Goal: Task Accomplishment & Management: Manage account settings

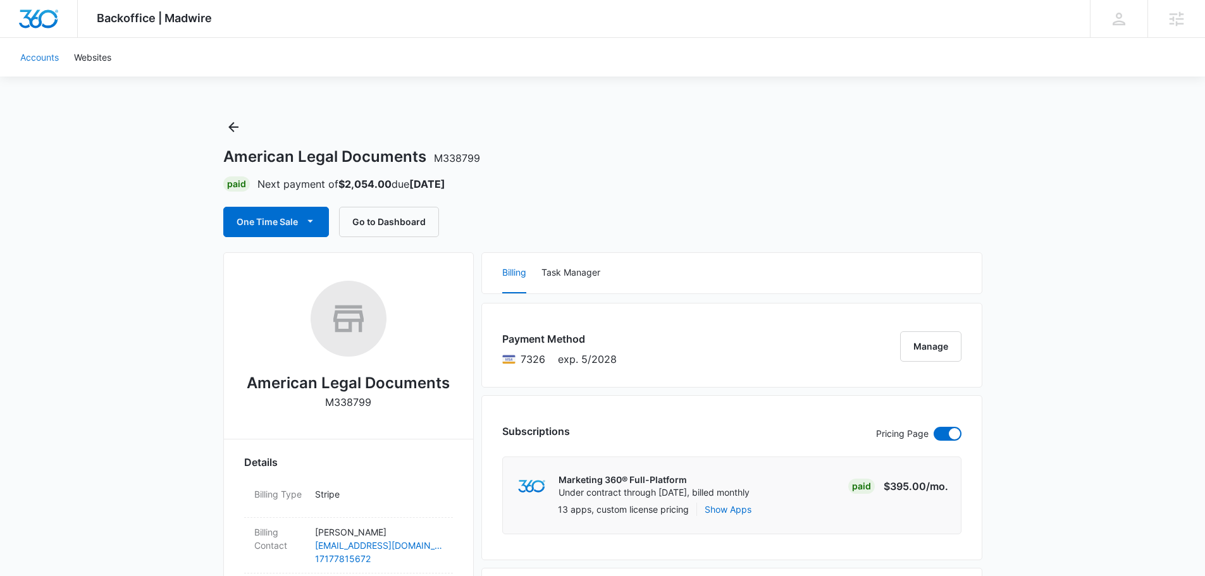
click at [37, 56] on link "Accounts" at bounding box center [40, 57] width 54 height 39
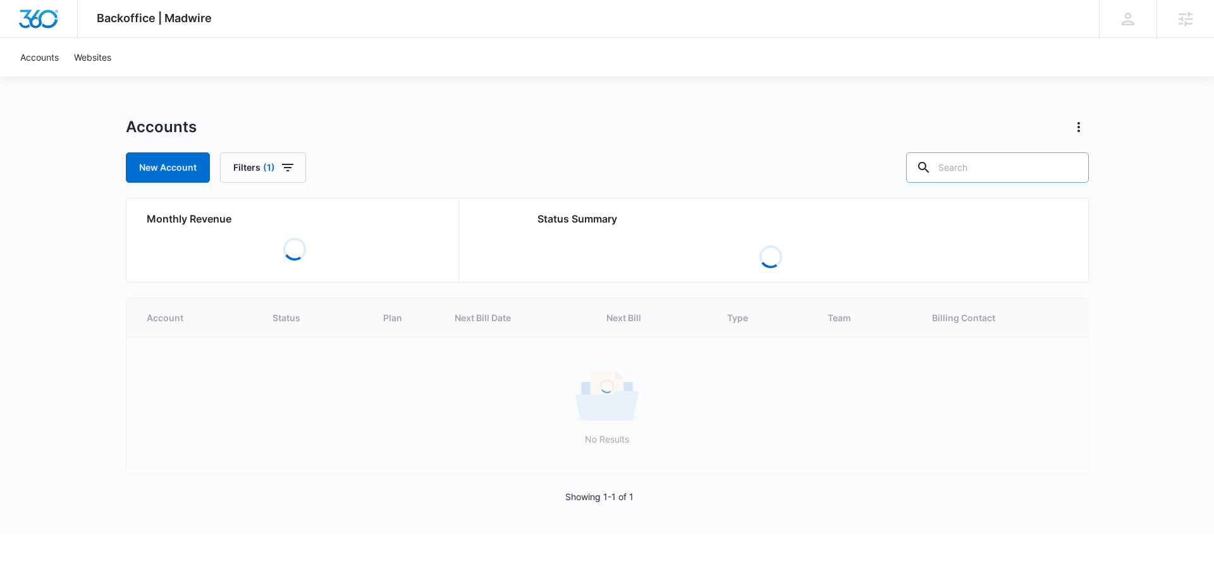
click at [975, 171] on input "text" at bounding box center [997, 167] width 183 height 30
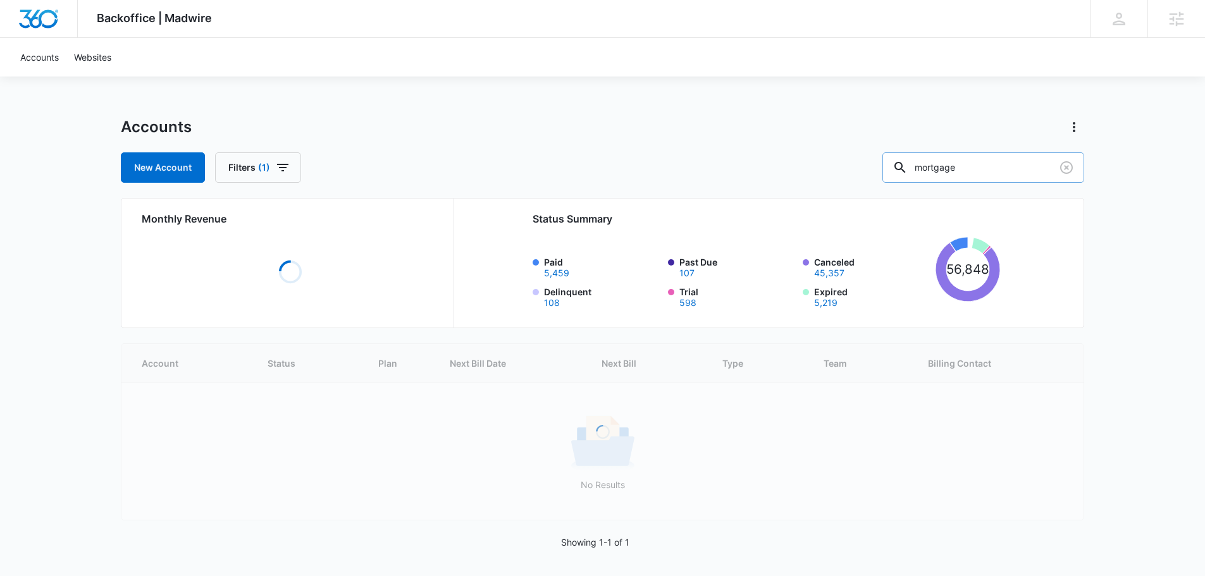
type input "mortgage"
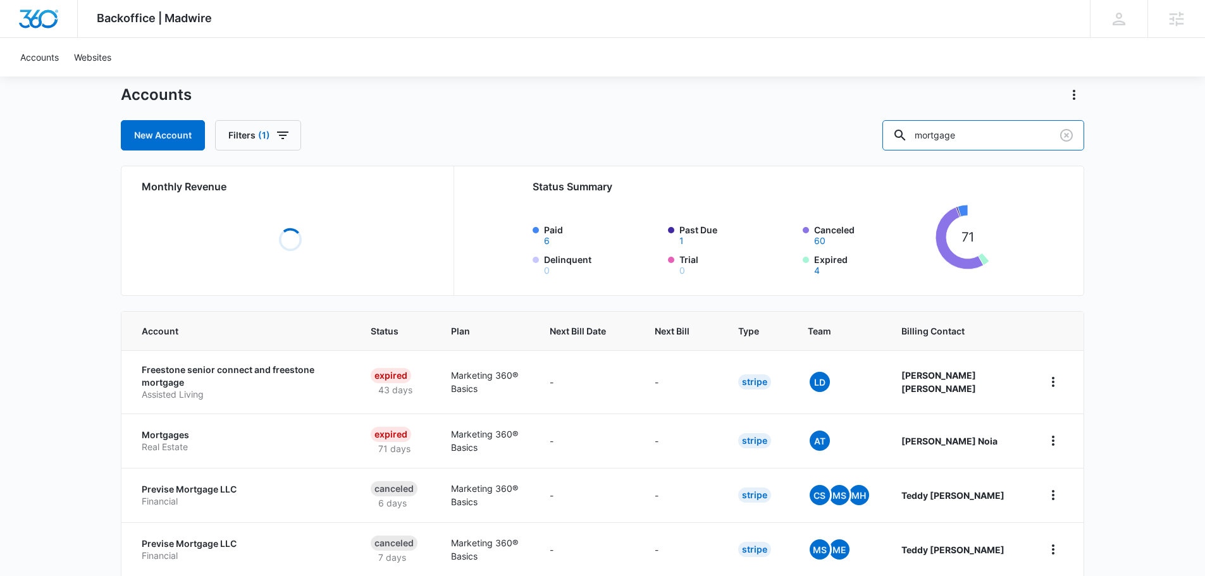
scroll to position [127, 0]
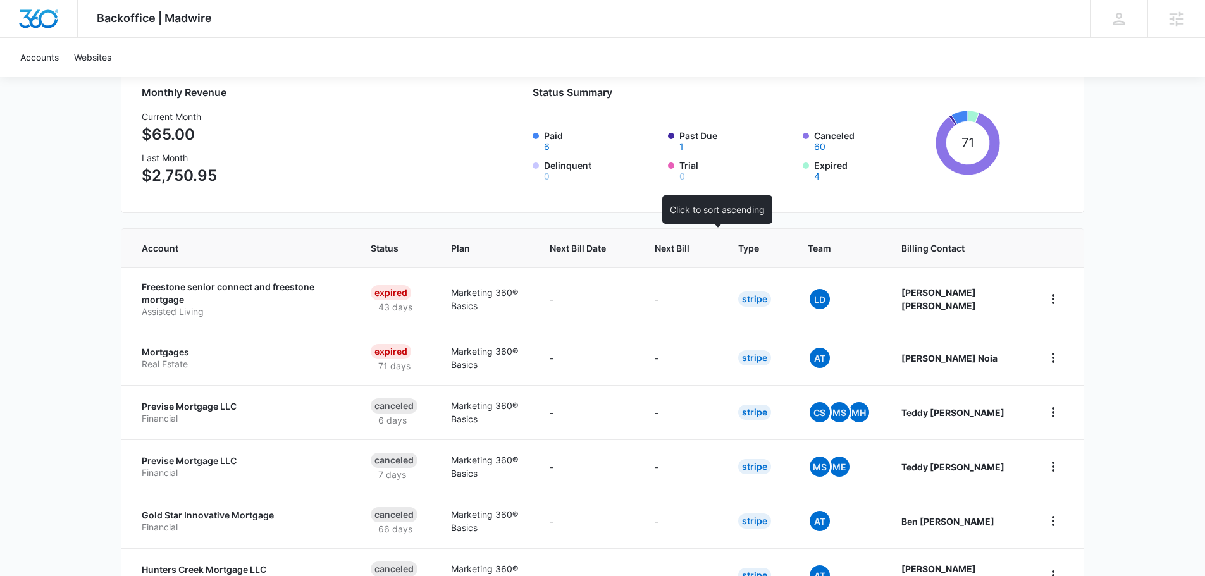
click at [689, 249] on span "Next Bill" at bounding box center [672, 248] width 35 height 13
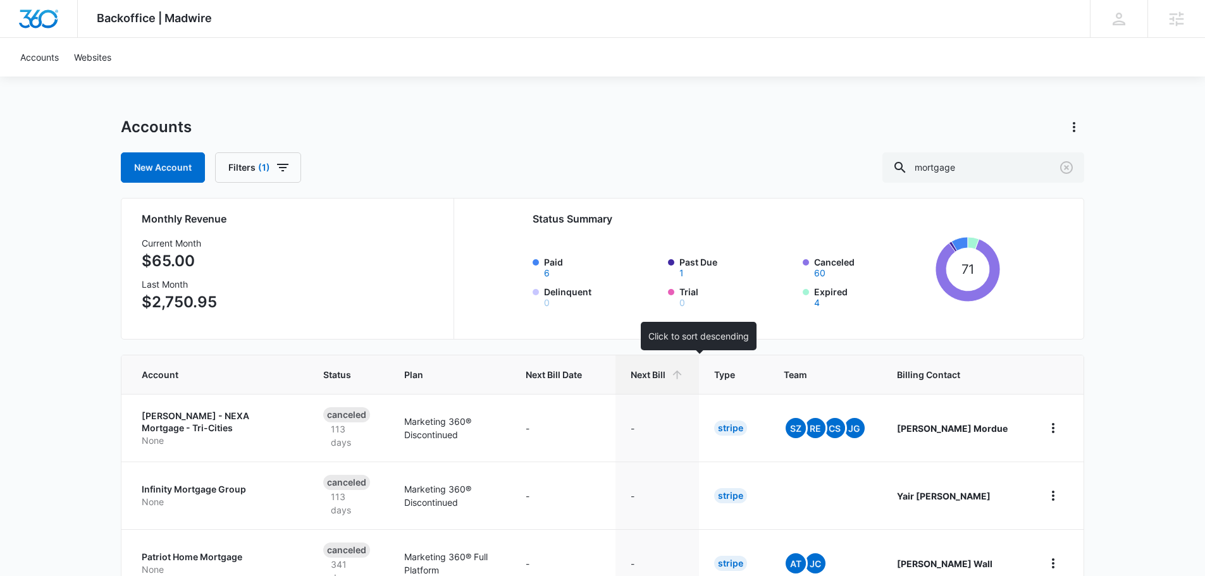
click at [665, 372] on span "Next Bill" at bounding box center [648, 374] width 35 height 13
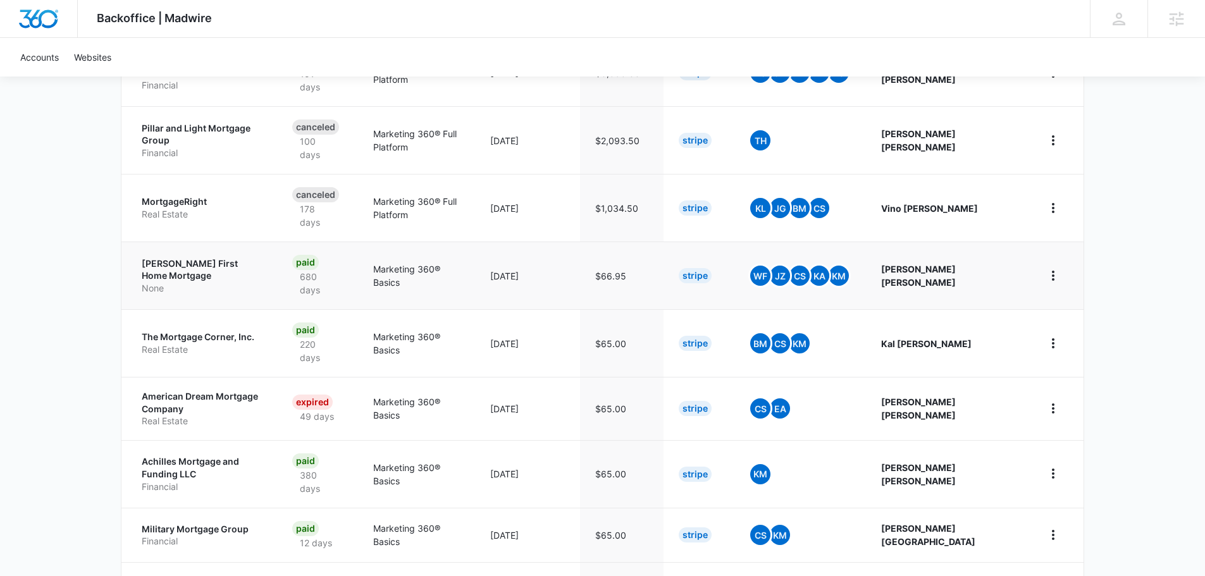
scroll to position [380, 0]
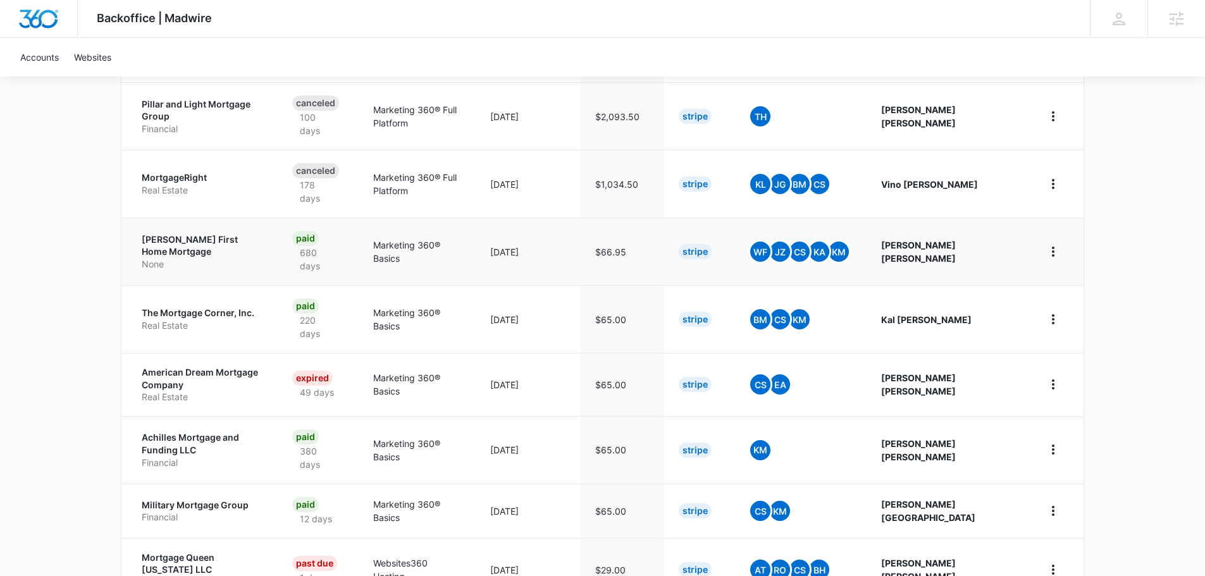
click at [201, 233] on p "Rob Schurr First Home Mortgage" at bounding box center [202, 245] width 120 height 25
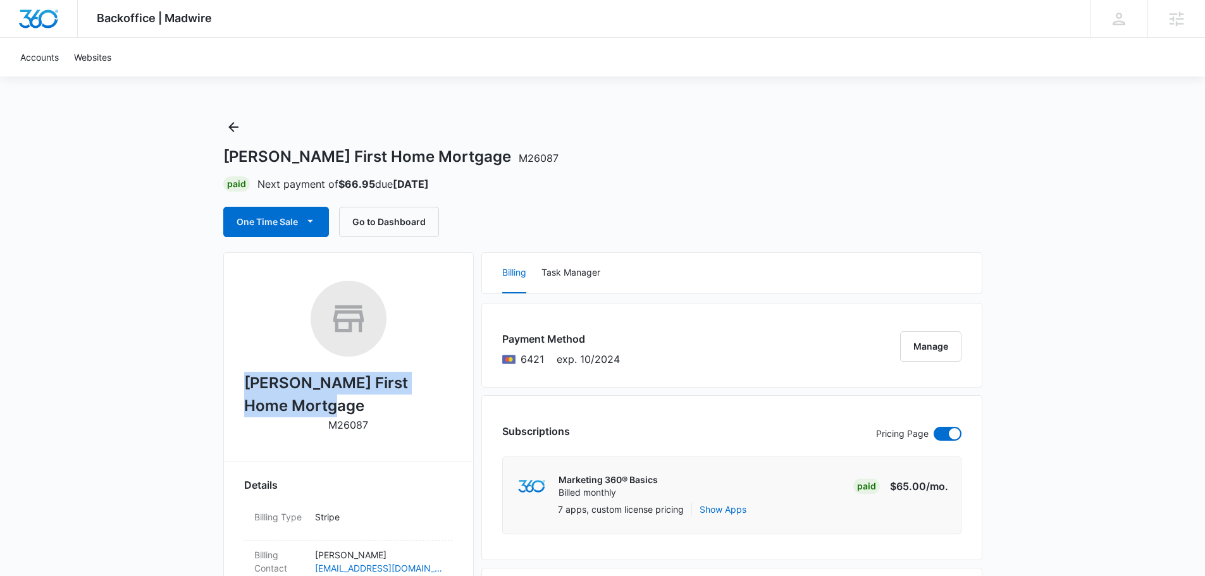
drag, startPoint x: 330, startPoint y: 409, endPoint x: 238, endPoint y: 382, distance: 95.5
copy h2 "Rob Schurr First Home Mortgage"
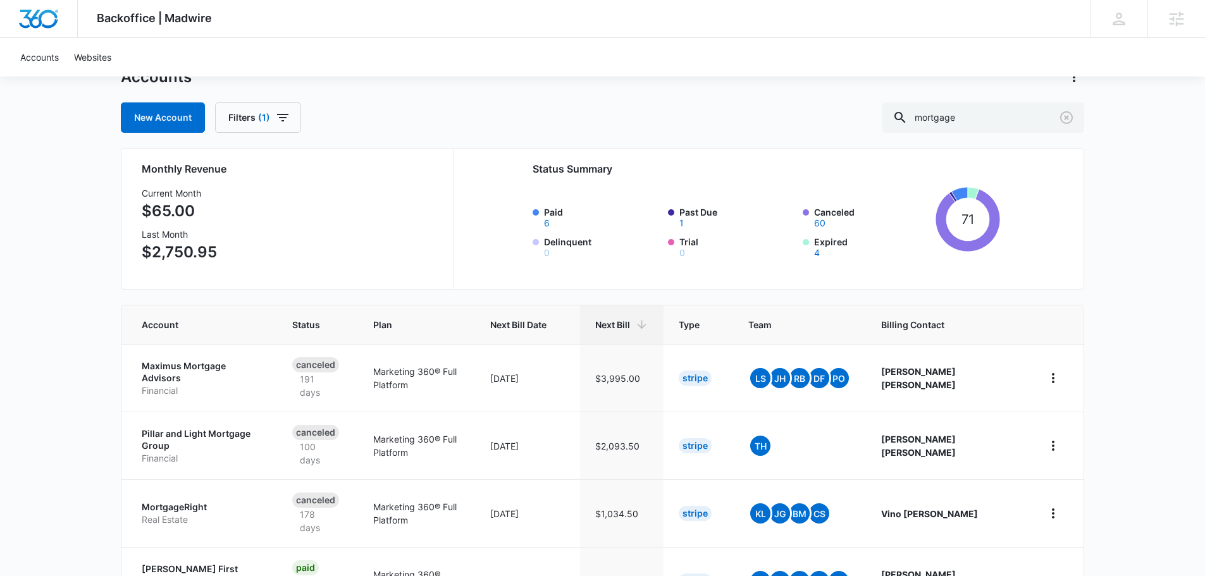
scroll to position [253, 0]
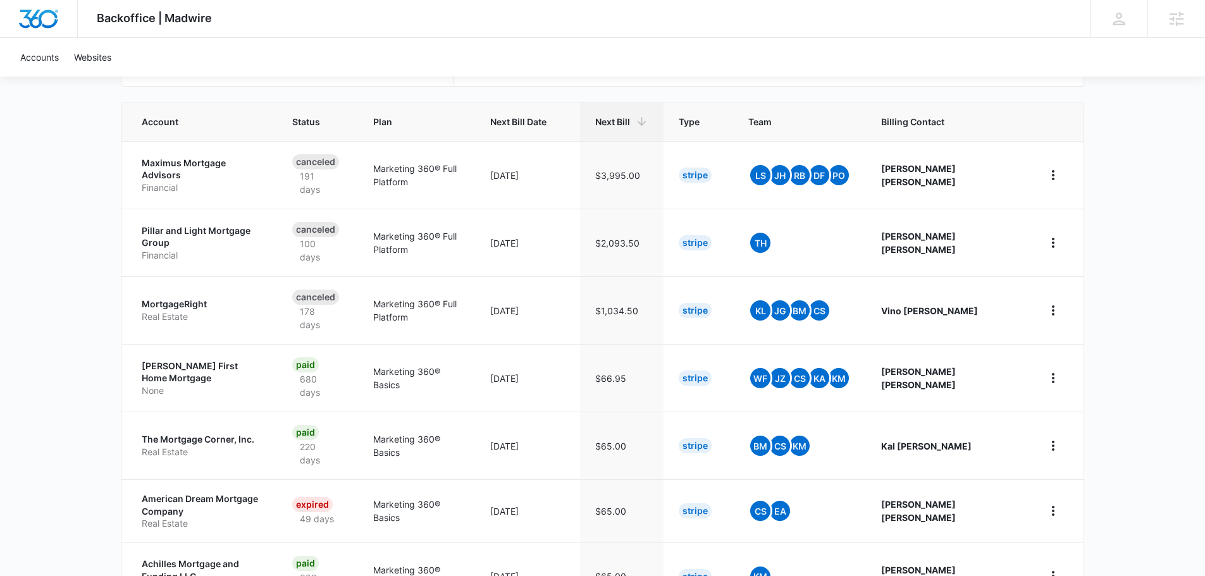
click at [161, 493] on p "American Dream Mortgage Company" at bounding box center [202, 505] width 120 height 25
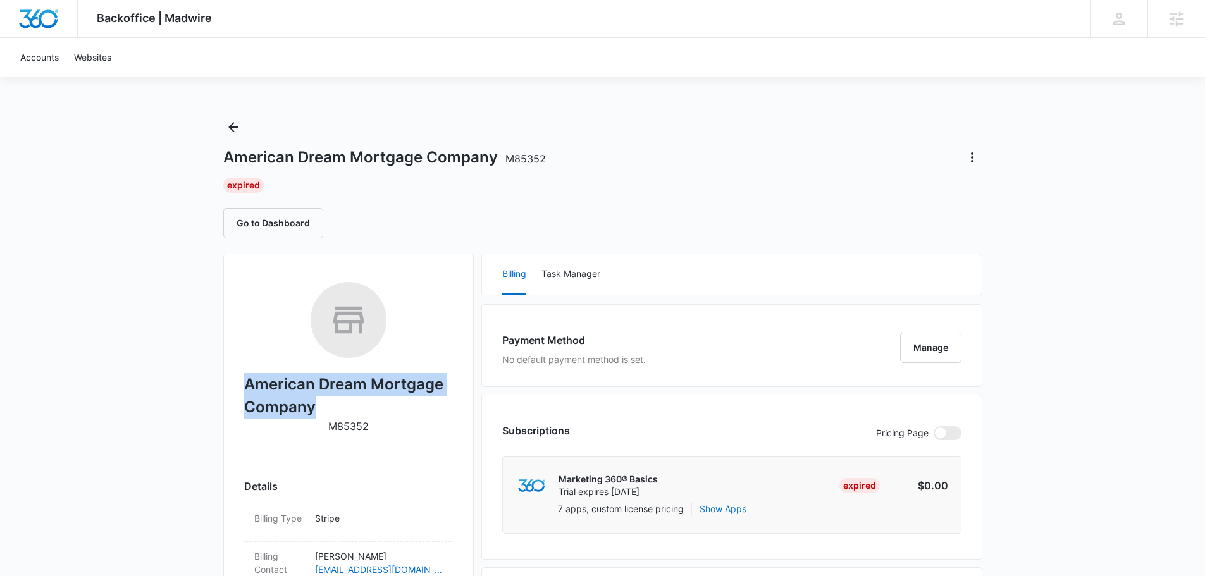
drag, startPoint x: 311, startPoint y: 410, endPoint x: 244, endPoint y: 390, distance: 70.0
click at [244, 390] on h2 "American Dream Mortgage Company" at bounding box center [348, 396] width 209 height 46
copy h2 "American Dream Mortgage Company"
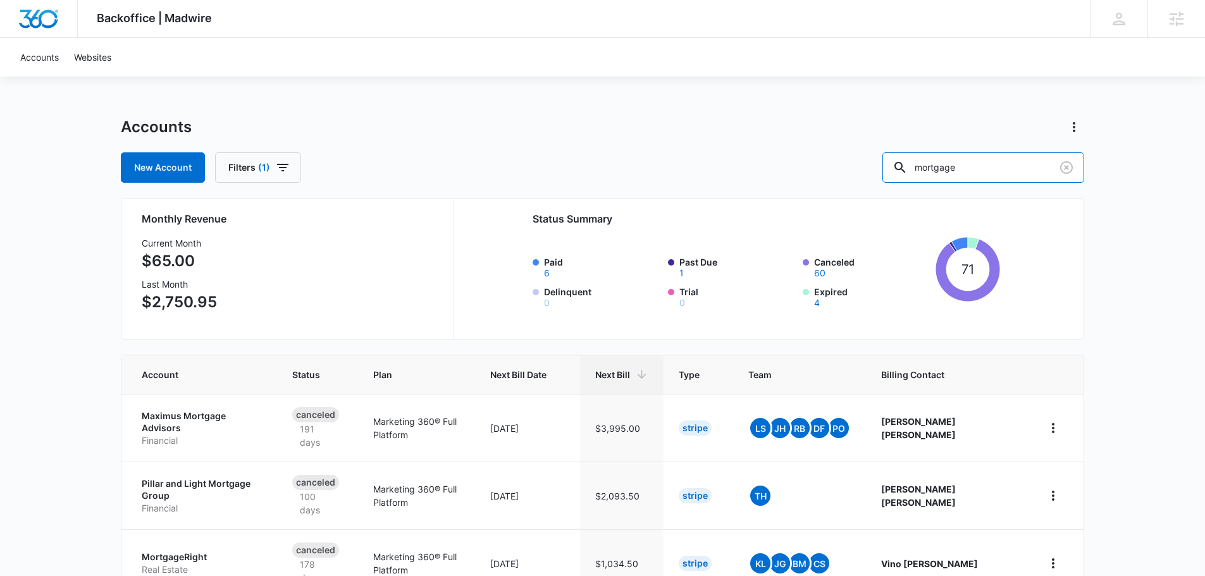
drag, startPoint x: 987, startPoint y: 162, endPoint x: 762, endPoint y: 154, distance: 225.3
click at [762, 154] on div "New Account Filters (1) mortgage" at bounding box center [602, 167] width 963 height 30
type input "c"
type input "financial"
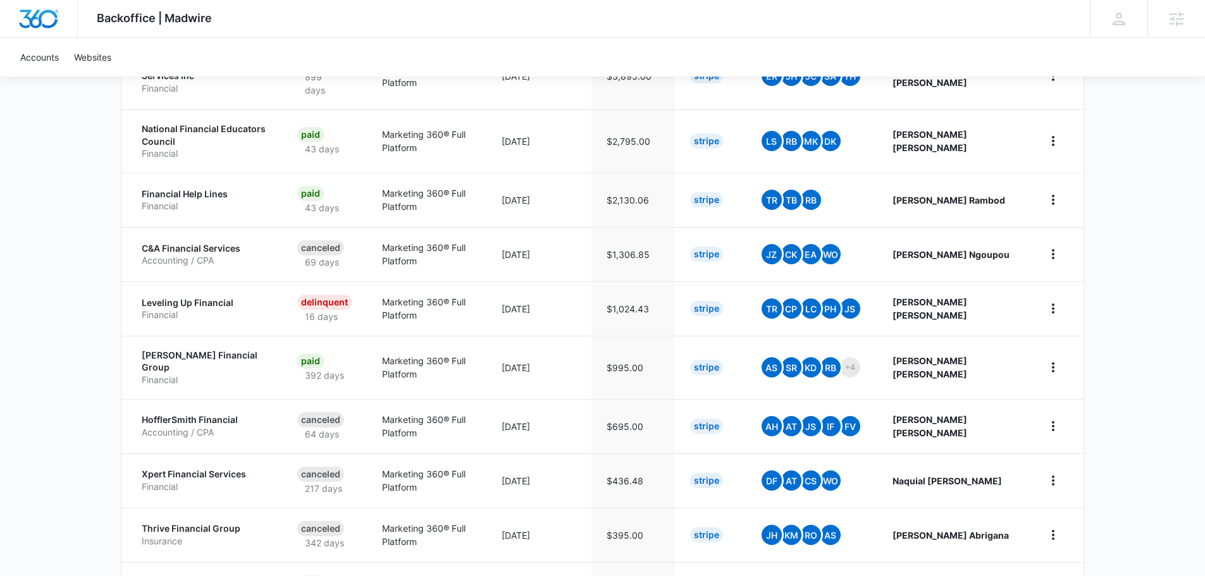
scroll to position [454, 0]
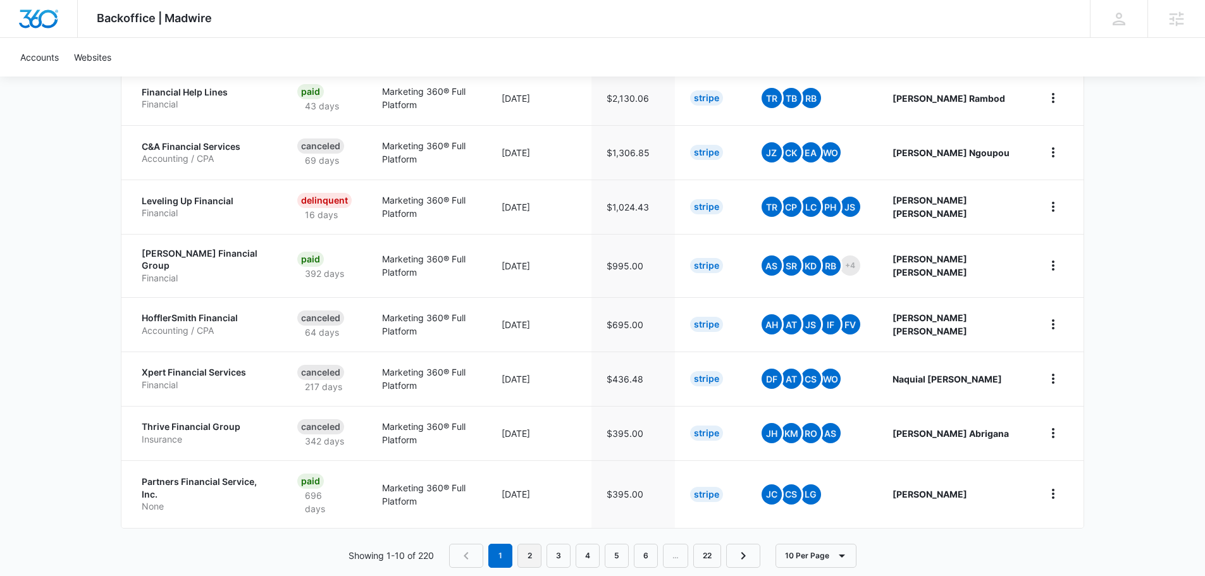
click at [527, 544] on link "2" at bounding box center [529, 556] width 24 height 24
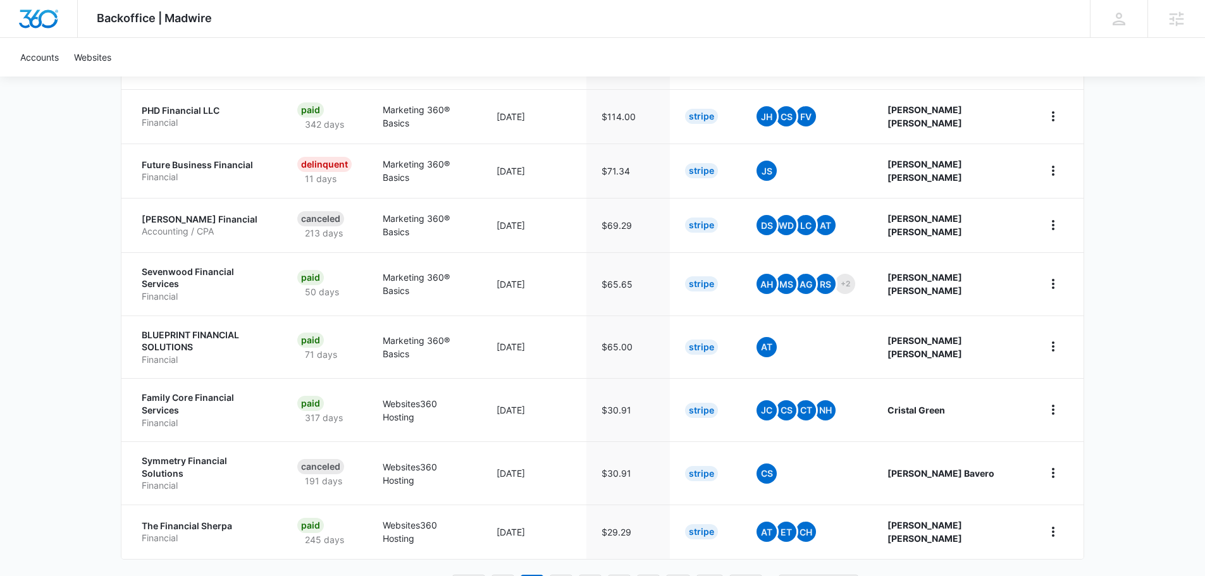
scroll to position [467, 0]
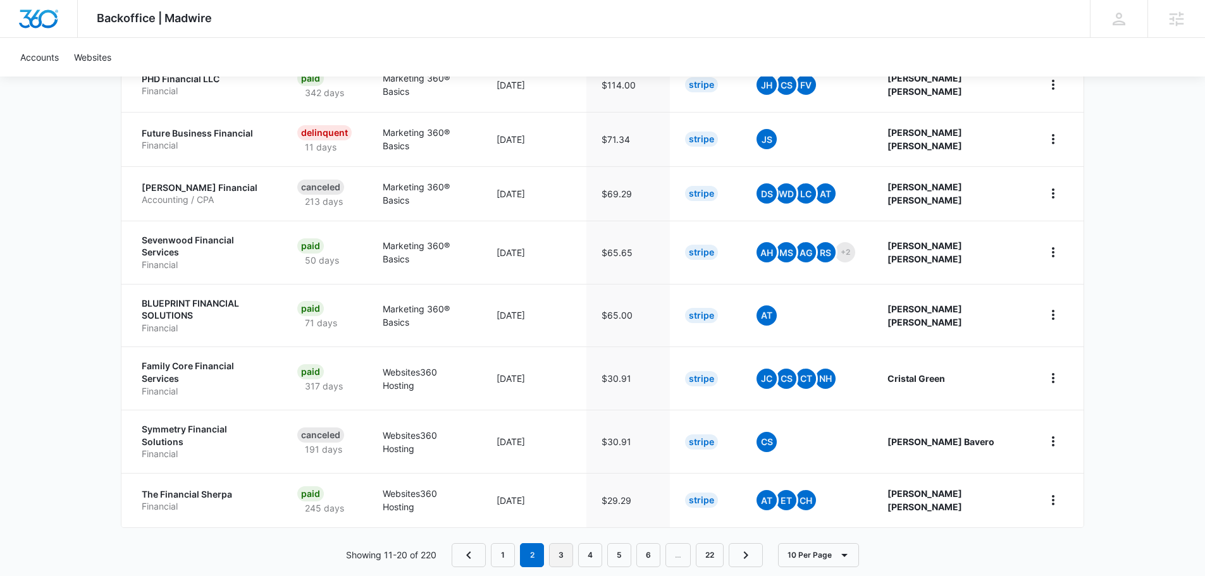
click at [565, 543] on link "3" at bounding box center [561, 555] width 24 height 24
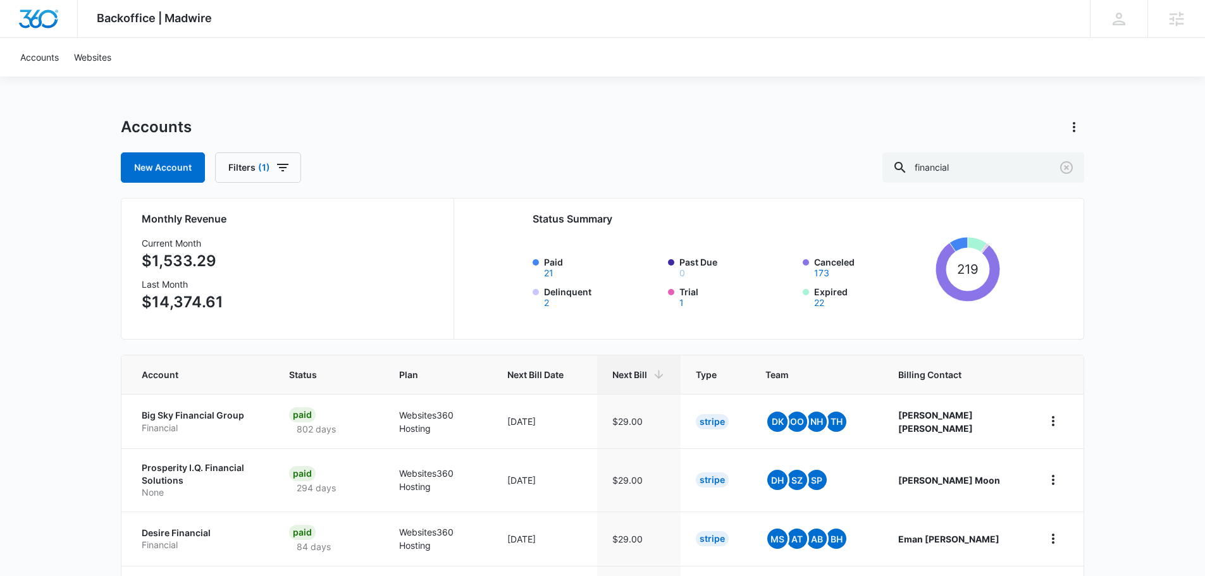
click at [100, 213] on div "Backoffice | Madwire Apps Settings TH Tyler Hatton tyler.hatton@madwire.com My …" at bounding box center [602, 517] width 1205 height 1034
drag, startPoint x: 980, startPoint y: 171, endPoint x: 830, endPoint y: 162, distance: 149.5
click at [838, 163] on div "New Account Filters (1) financial" at bounding box center [602, 167] width 963 height 30
drag, startPoint x: 661, startPoint y: 109, endPoint x: 655, endPoint y: 113, distance: 6.8
click at [660, 109] on div "Backoffice | Madwire Apps Settings TH Tyler Hatton tyler.hatton@madwire.com My …" at bounding box center [602, 517] width 1205 height 1034
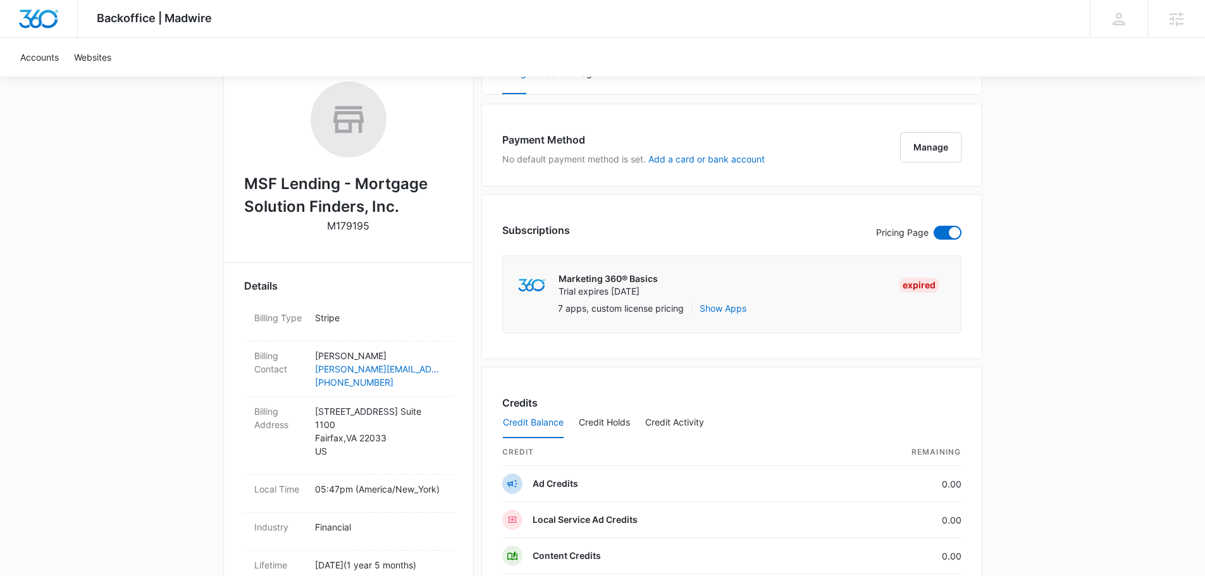
scroll to position [190, 0]
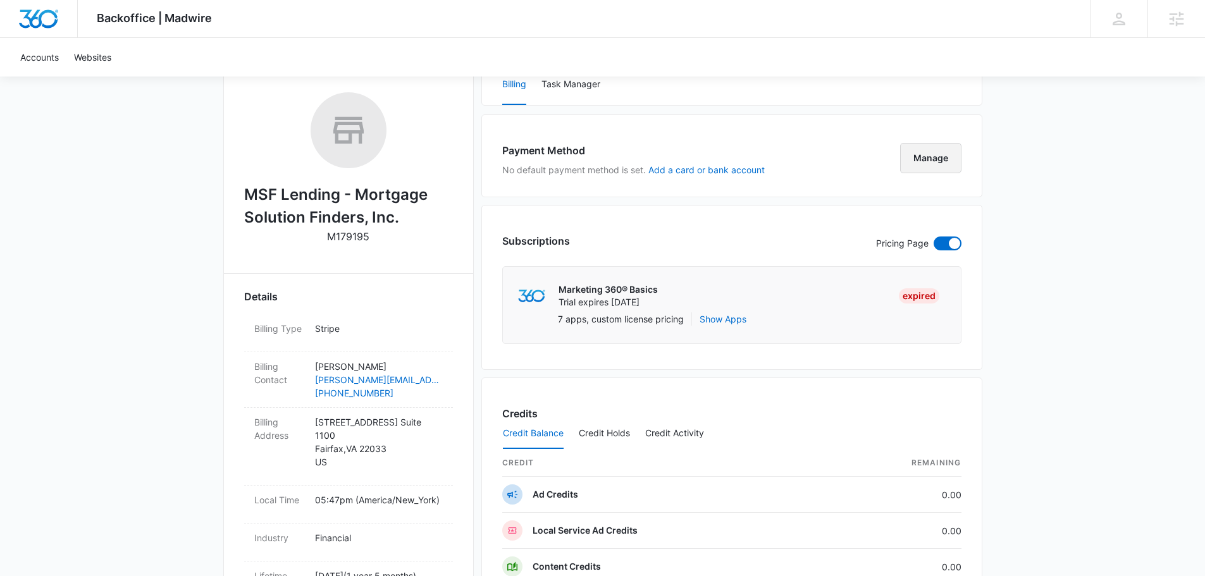
click at [920, 155] on button "Manage" at bounding box center [930, 158] width 61 height 30
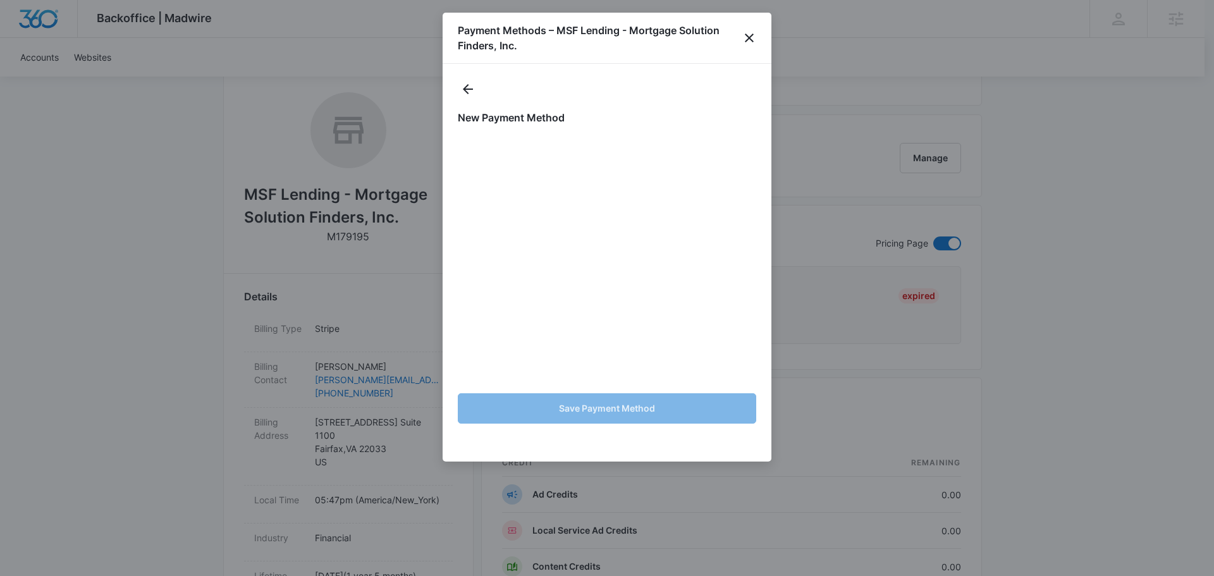
click at [746, 28] on div "Payment Methods – MSF Lending - Mortgage Solution Finders, Inc." at bounding box center [607, 38] width 329 height 51
click at [750, 31] on icon "close" at bounding box center [749, 37] width 15 height 15
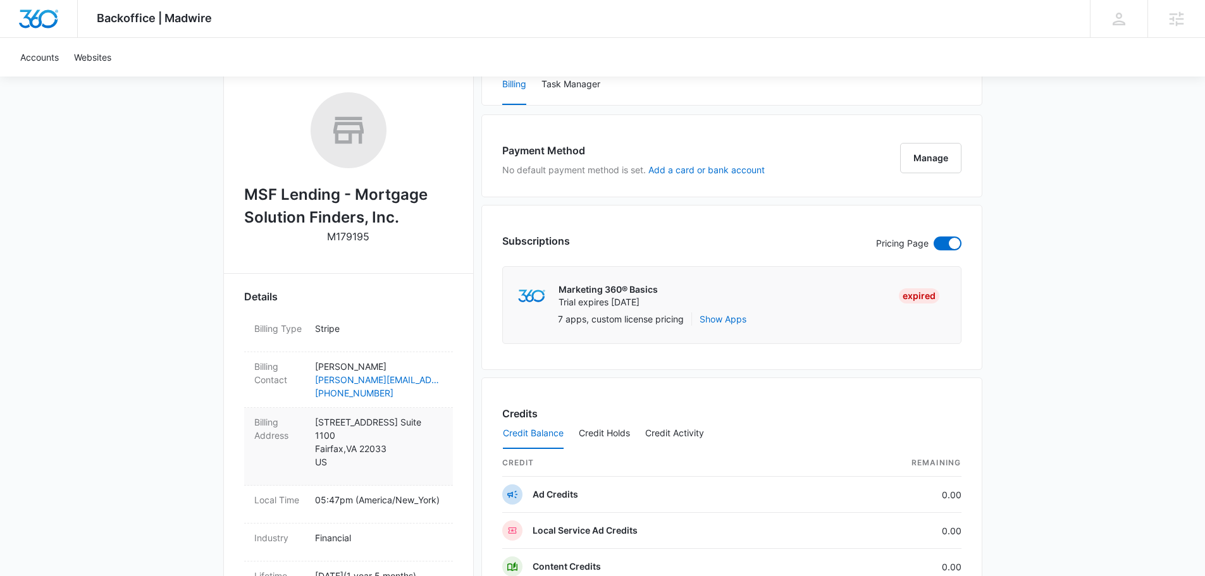
click at [403, 436] on p "4000 Legato Rd. Suite 1100 Fairfax , VA 22033 US" at bounding box center [379, 442] width 128 height 53
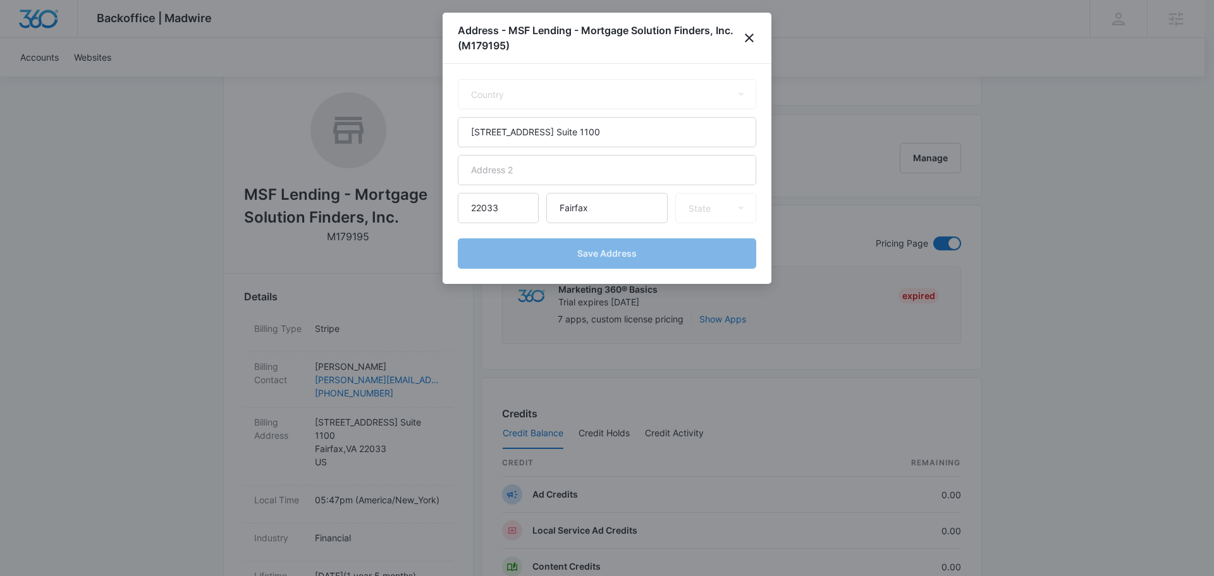
select select "US"
select select "VA"
drag, startPoint x: 635, startPoint y: 126, endPoint x: 276, endPoint y: 113, distance: 358.9
click at [278, 113] on body "Backoffice | Madwire Apps Settings TH Tyler Hatton tyler.hatton@madwire.com My …" at bounding box center [607, 428] width 1214 height 1237
paste input "2984 TROUSSEAU LN"
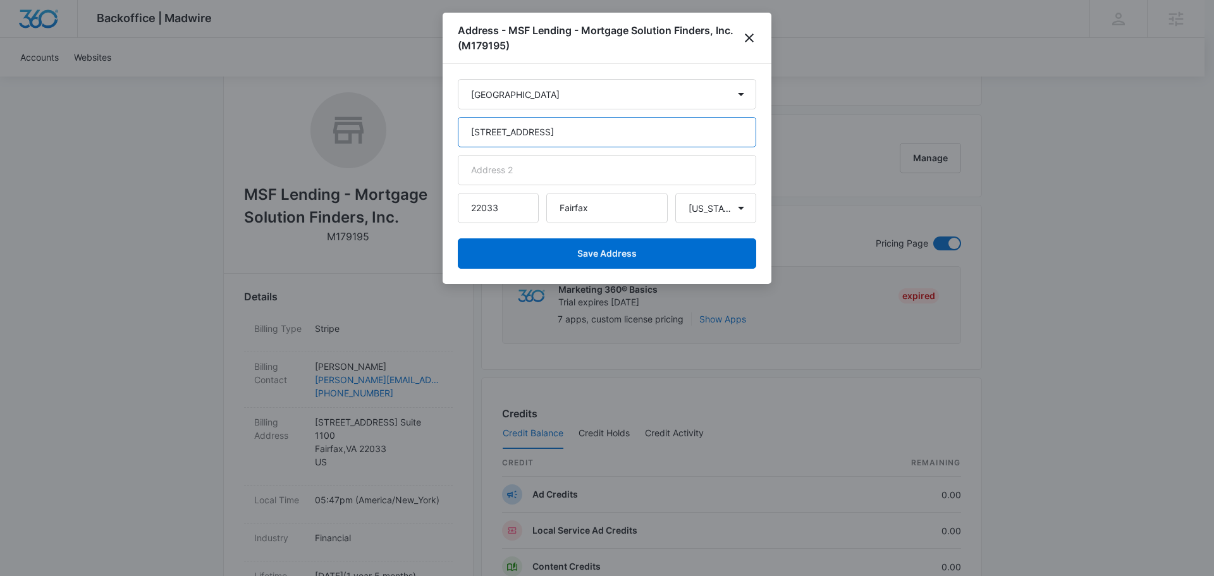
type input "2984 TROUSSEAU LN"
drag, startPoint x: 599, startPoint y: 214, endPoint x: 482, endPoint y: 209, distance: 117.1
click at [482, 209] on div "22033 Fairfax State Alaska Alabama Arkansas American Samoa Arizona California C…" at bounding box center [607, 208] width 299 height 30
paste input "OAKTON"
type input "OAKTON"
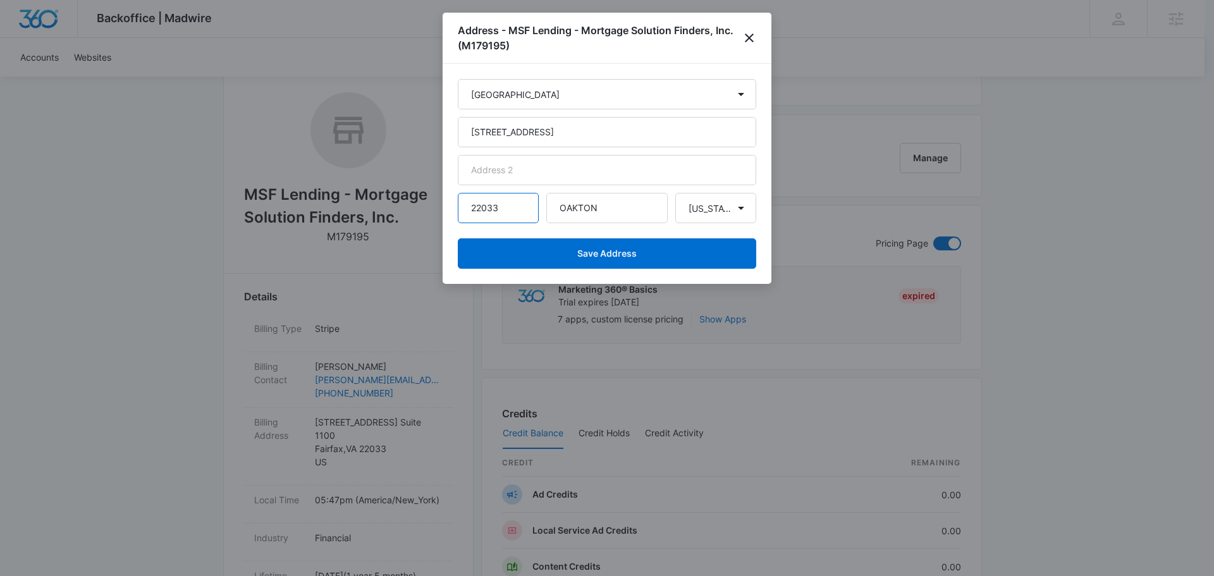
drag, startPoint x: 454, startPoint y: 202, endPoint x: 349, endPoint y: 193, distance: 106.0
click at [352, 194] on body "Backoffice | Madwire Apps Settings TH Tyler Hatton tyler.hatton@madwire.com My …" at bounding box center [607, 428] width 1214 height 1237
paste input "124"
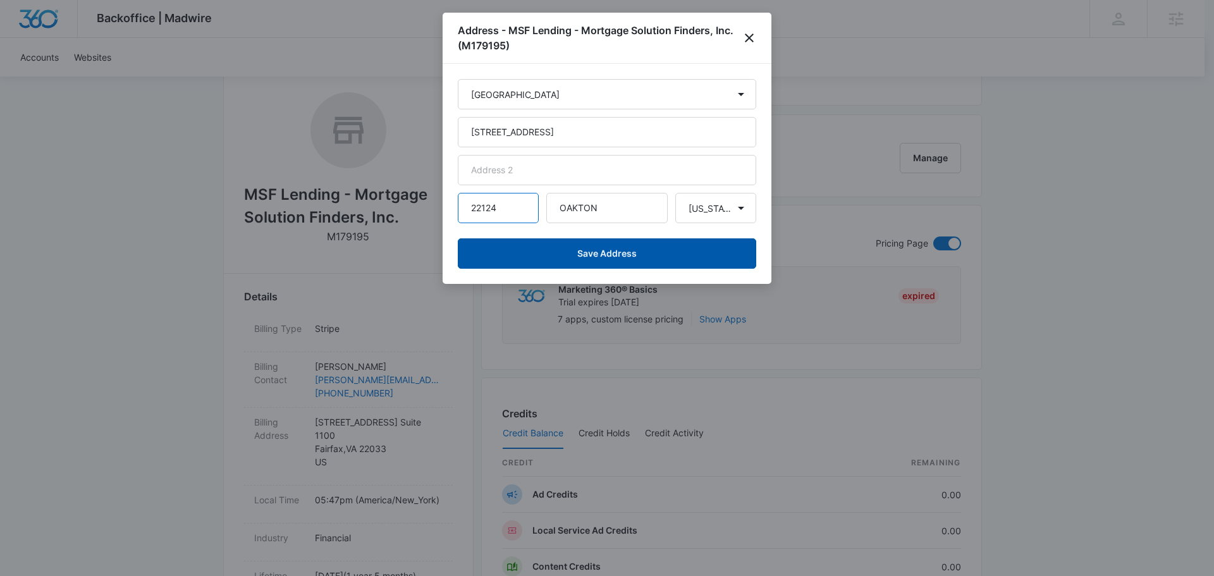
type input "22124"
click at [650, 252] on button "Save Address" at bounding box center [607, 253] width 299 height 30
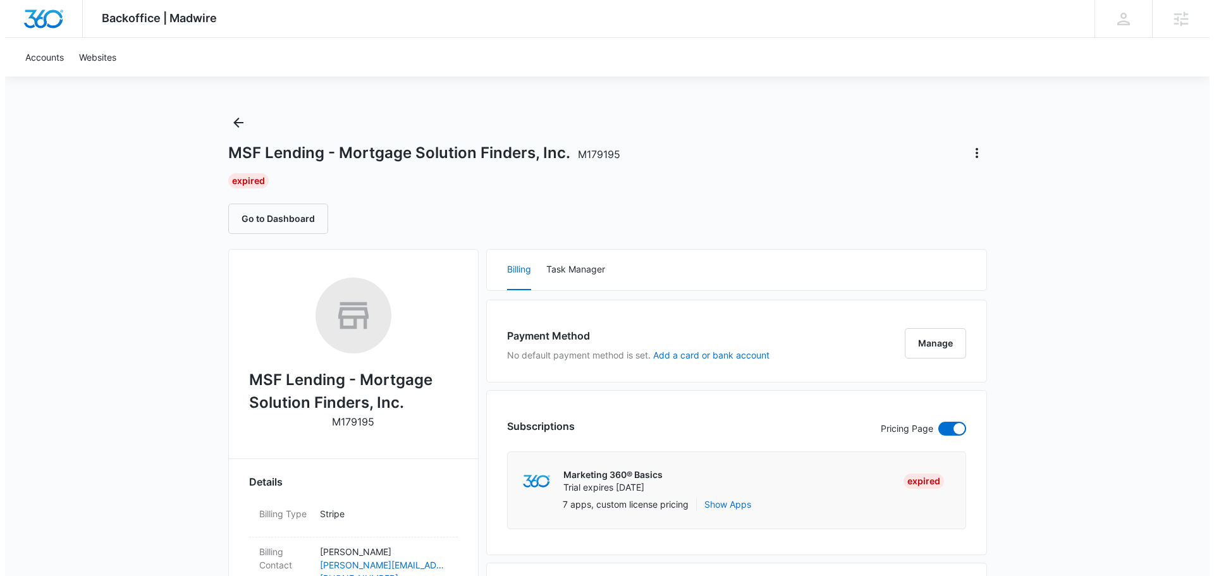
scroll to position [0, 0]
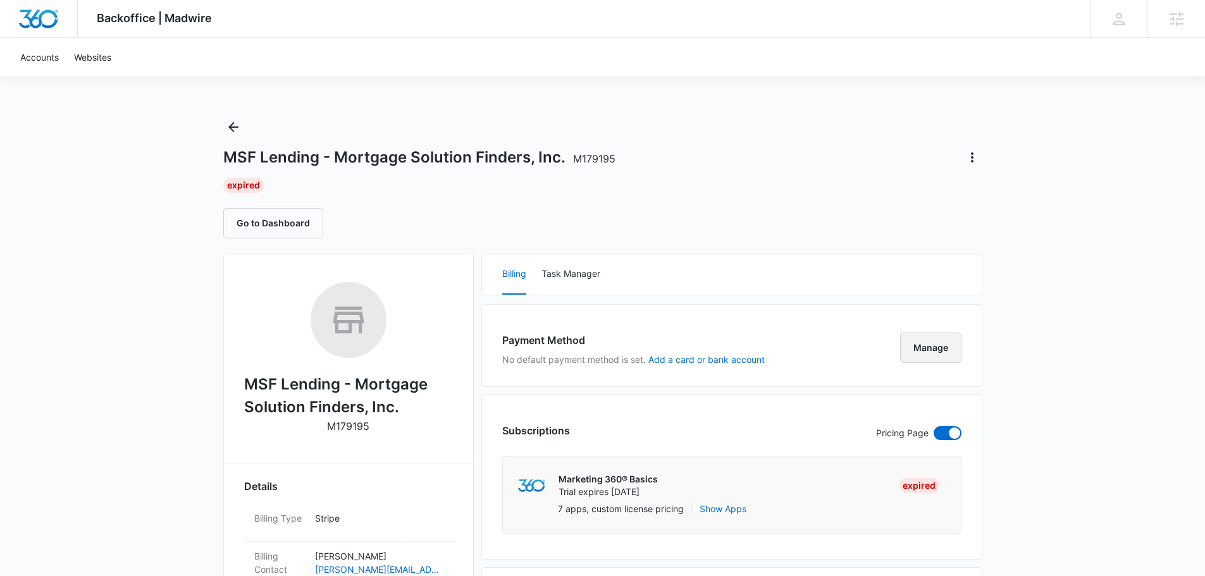
click at [931, 347] on button "Manage" at bounding box center [930, 348] width 61 height 30
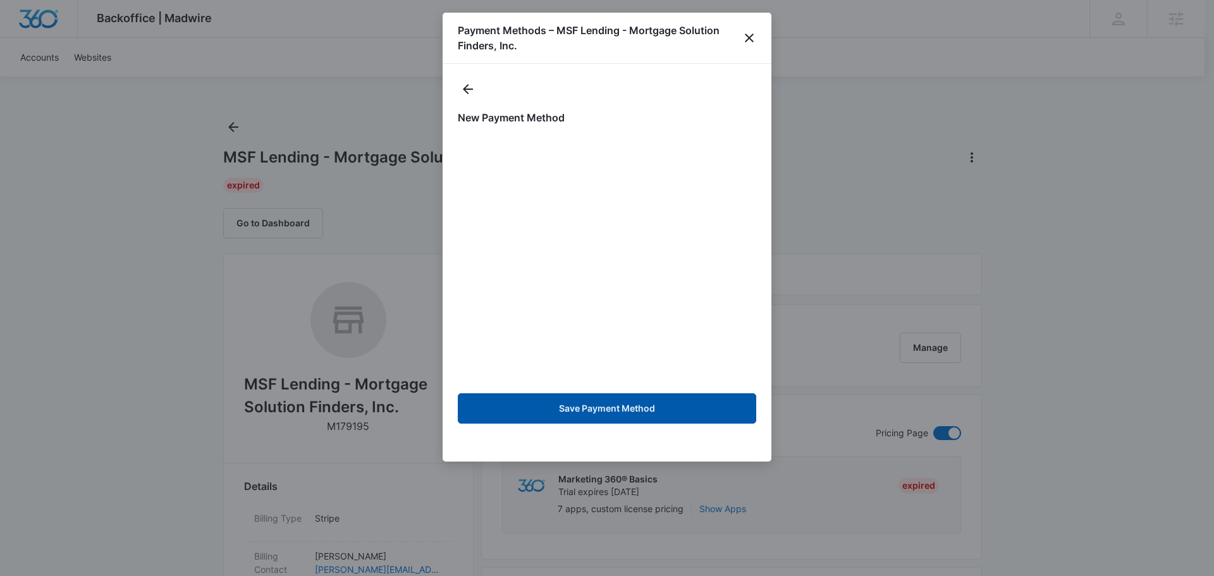
click at [599, 402] on button "Save Payment Method" at bounding box center [607, 408] width 299 height 30
